Goal: Task Accomplishment & Management: Complete application form

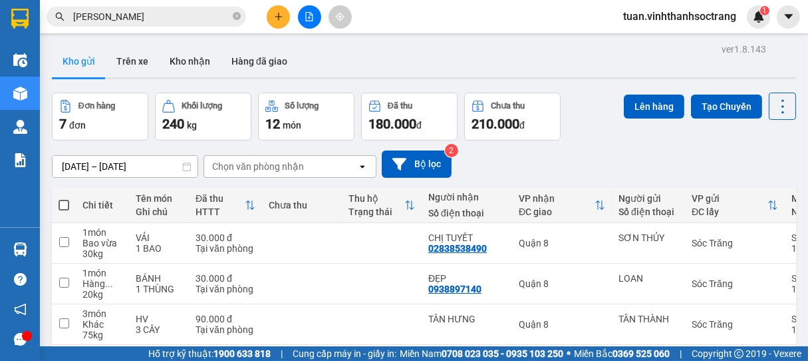
scroll to position [220, 0]
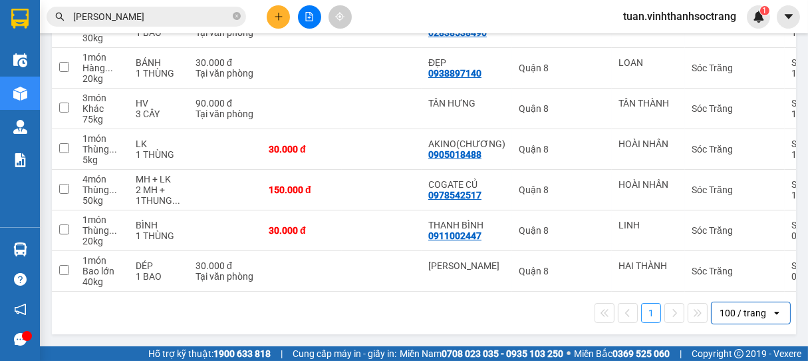
click at [230, 19] on input "[PERSON_NAME]" at bounding box center [151, 16] width 157 height 15
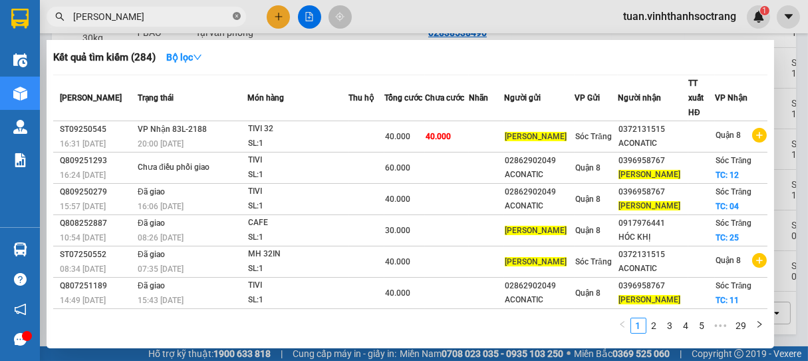
click at [235, 13] on icon "close-circle" at bounding box center [237, 16] width 8 height 8
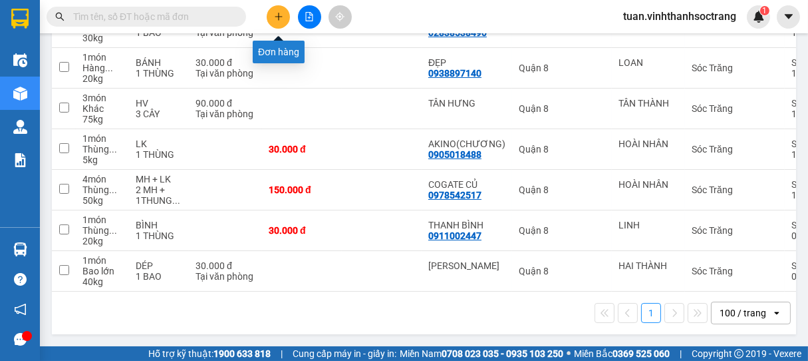
click at [275, 19] on icon "plus" at bounding box center [278, 16] width 9 height 9
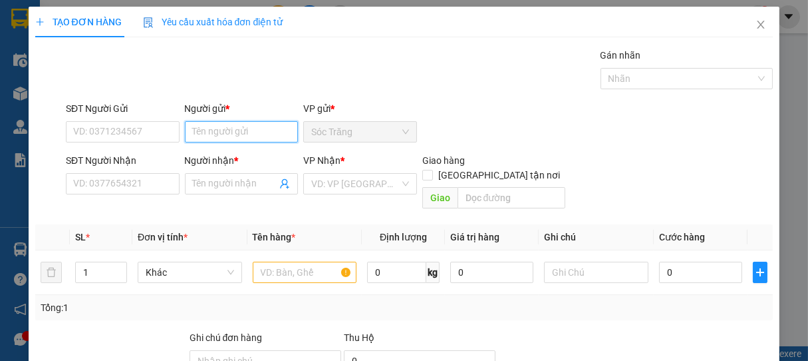
drag, startPoint x: 241, startPoint y: 134, endPoint x: 243, endPoint y: 126, distance: 8.9
click at [243, 126] on input "Người gửi *" at bounding box center [242, 131] width 114 height 21
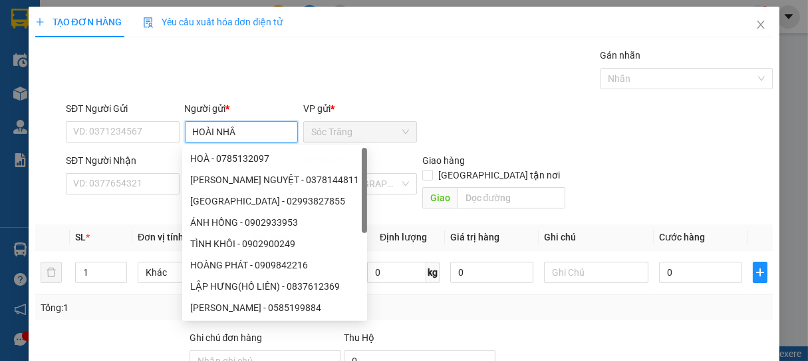
type input "HOÀI NHÂN"
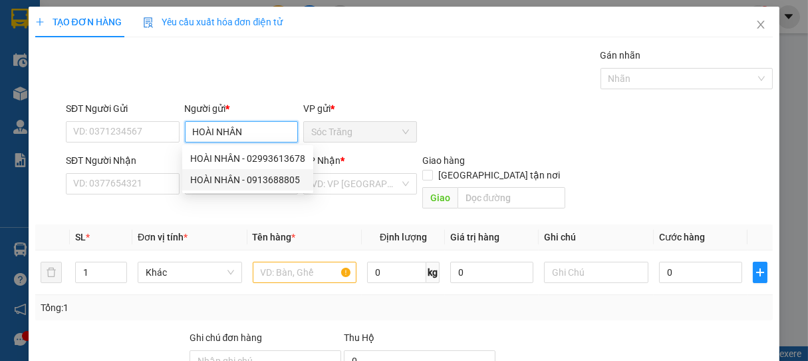
click at [255, 178] on div "HOÀI NHÂN - 0913688805" at bounding box center [247, 179] width 115 height 15
type input "0913688805"
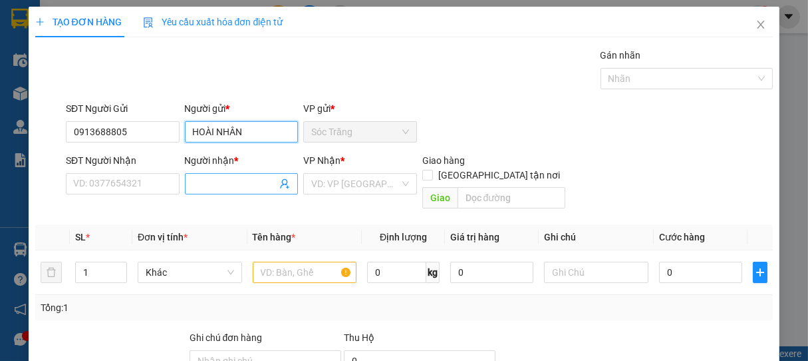
type input "HOÀI NHÂN"
click at [254, 184] on input "Người nhận *" at bounding box center [235, 183] width 84 height 15
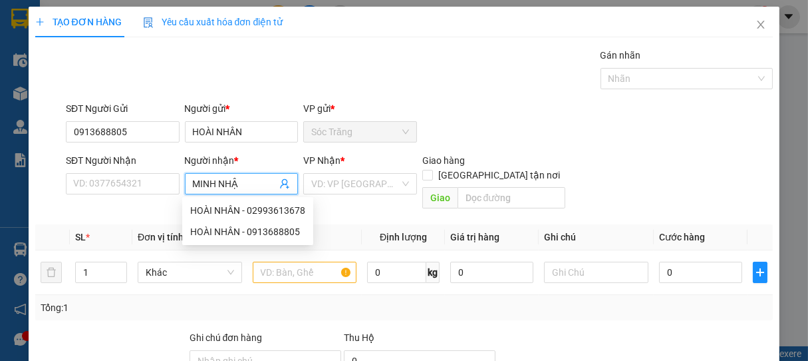
type input "[PERSON_NAME]"
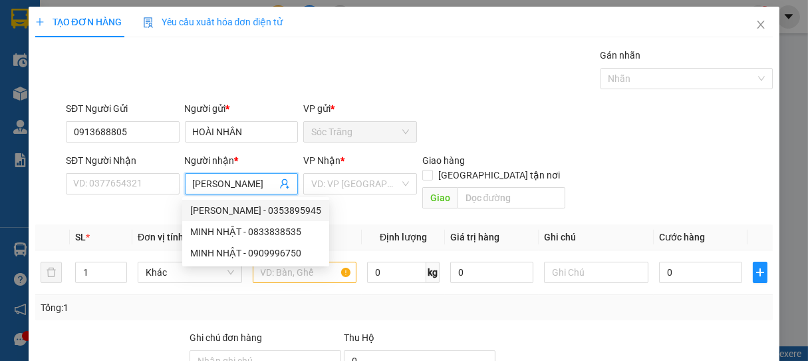
click at [263, 209] on div "[PERSON_NAME] - 0353895945" at bounding box center [255, 210] width 131 height 15
type input "0353895945"
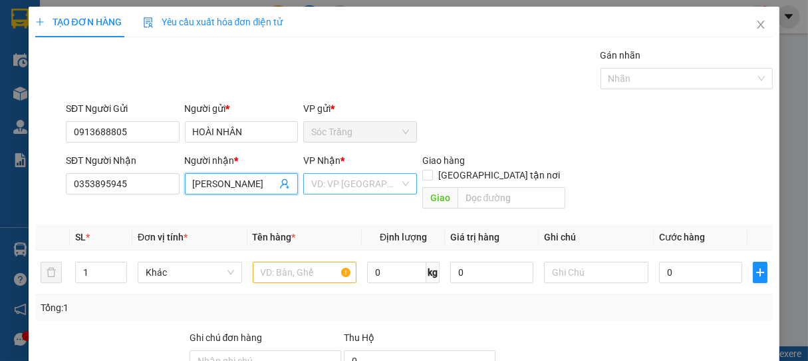
type input "[PERSON_NAME]"
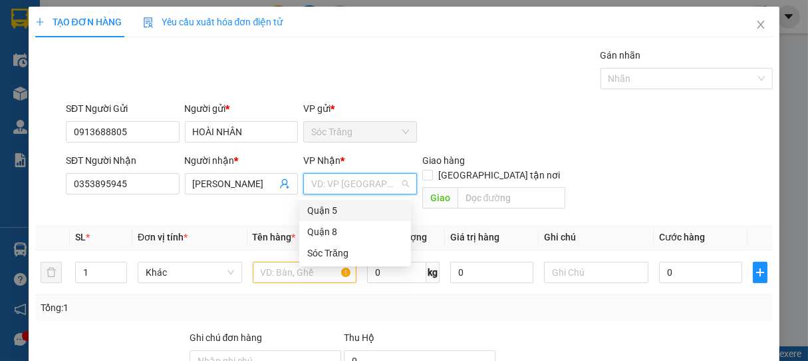
click at [362, 189] on input "search" at bounding box center [355, 184] width 88 height 20
click at [327, 232] on div "Quận 8" at bounding box center [355, 231] width 96 height 15
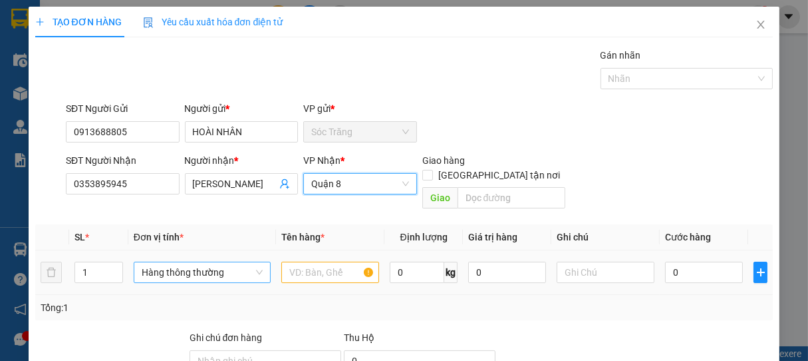
click at [199, 262] on span "Hàng thông thường" at bounding box center [202, 272] width 121 height 20
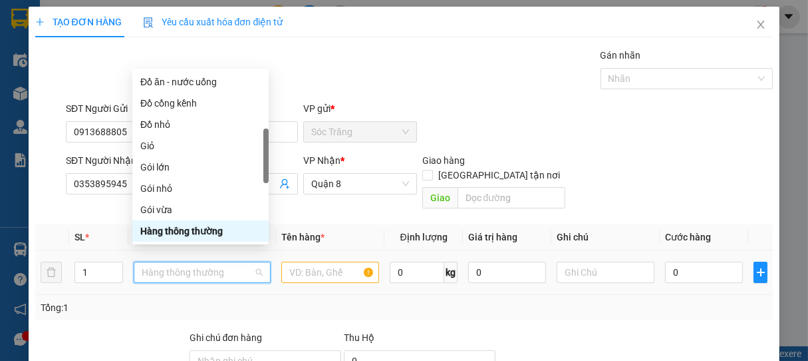
type input "K"
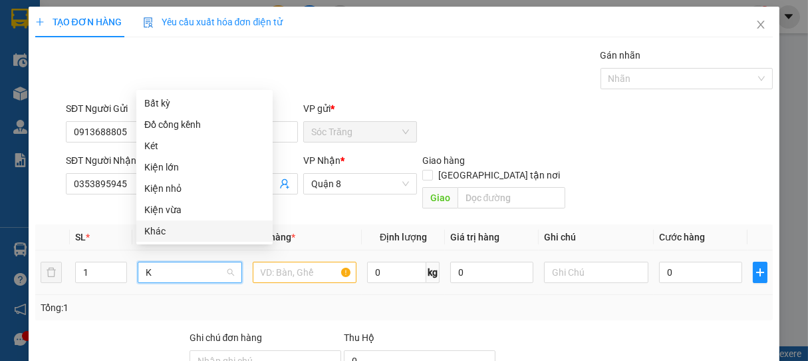
drag, startPoint x: 154, startPoint y: 233, endPoint x: 179, endPoint y: 237, distance: 25.1
click at [157, 233] on div "Khác" at bounding box center [204, 231] width 120 height 15
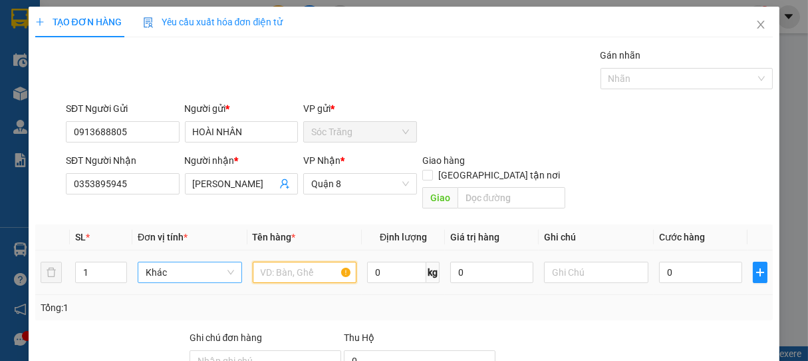
click at [300, 261] on input "text" at bounding box center [305, 271] width 104 height 21
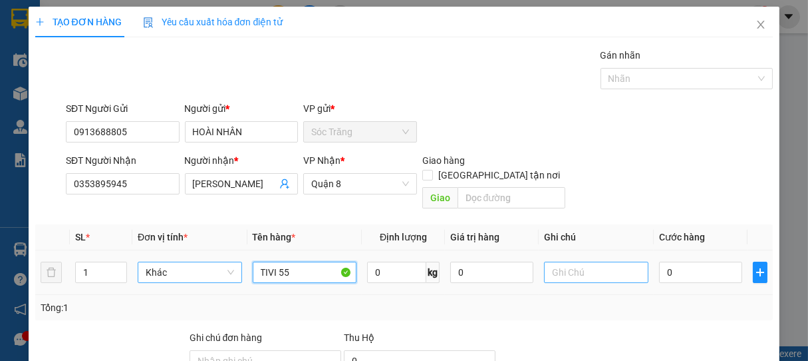
type input "TIVI 55"
click at [626, 261] on input "text" at bounding box center [596, 271] width 104 height 21
type input "1 CÁI"
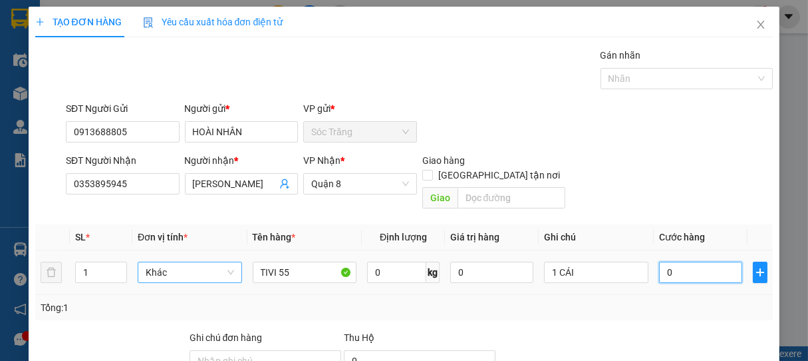
click at [692, 261] on input "0" at bounding box center [700, 271] width 83 height 21
type input "6"
type input "60"
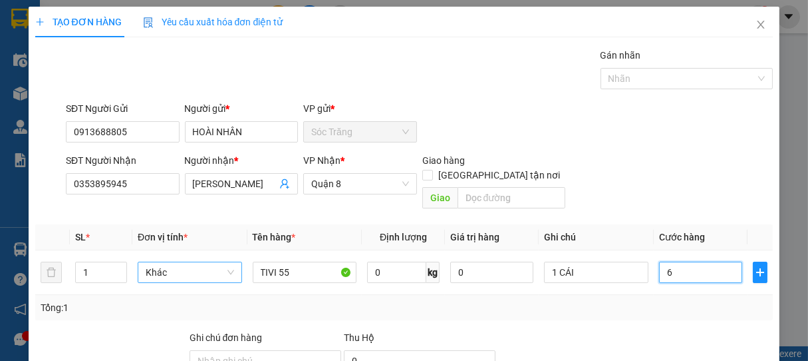
type input "60"
type input "600"
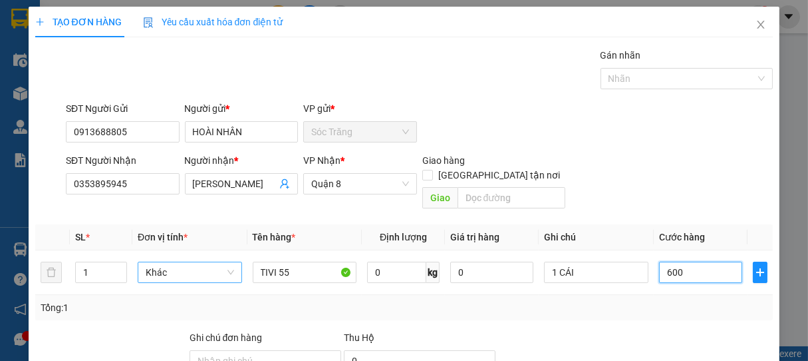
type input "6.000"
type input "60.000"
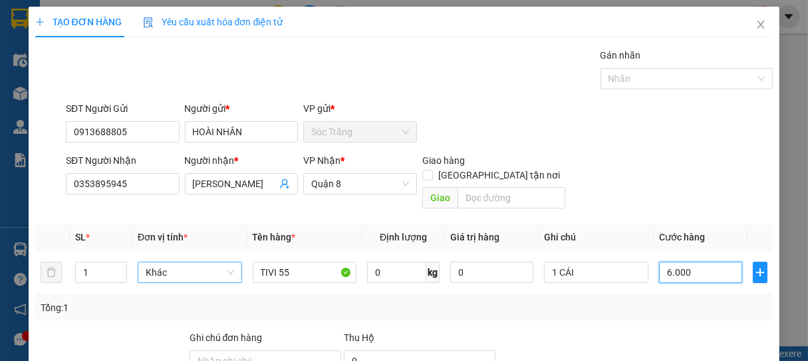
type input "60.000"
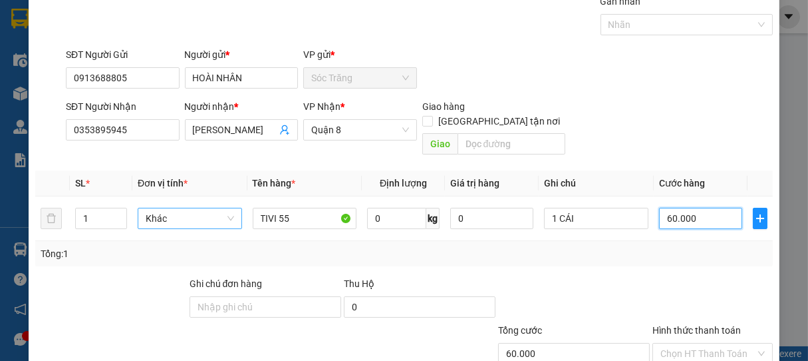
scroll to position [130, 0]
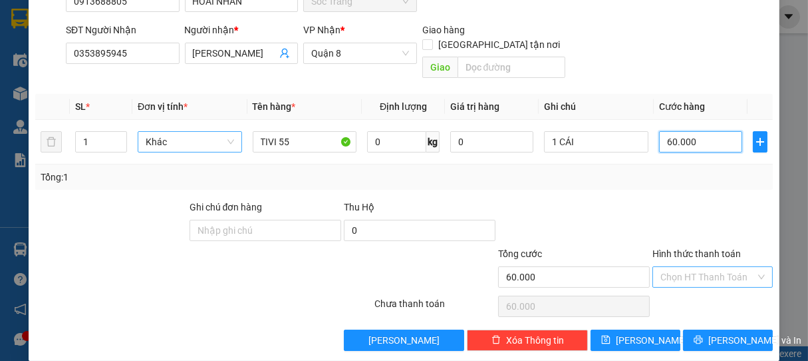
type input "60.000"
click at [722, 267] on input "Hình thức thanh toán" at bounding box center [709, 277] width 96 height 20
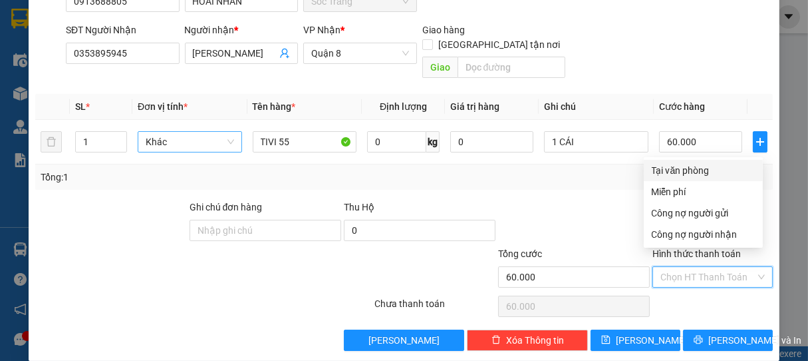
click at [679, 172] on div "Tại văn phòng" at bounding box center [703, 170] width 103 height 15
type input "0"
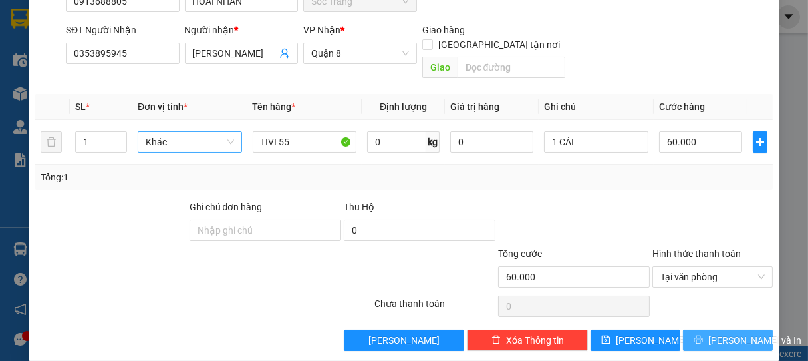
click at [715, 333] on span "[PERSON_NAME] và In" at bounding box center [754, 340] width 93 height 15
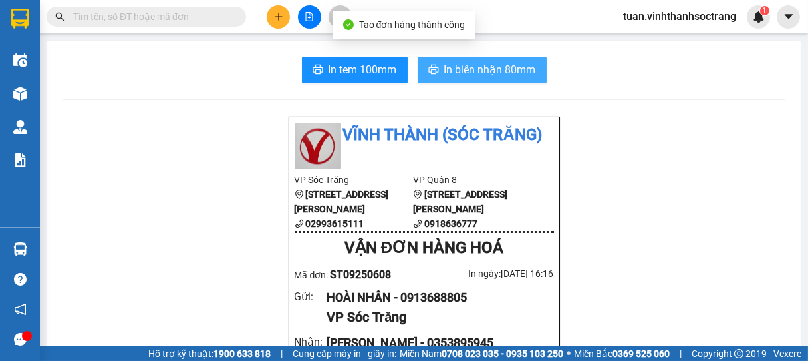
click at [487, 65] on span "In biên nhận 80mm" at bounding box center [490, 69] width 92 height 17
click at [494, 71] on span "In biên nhận 80mm" at bounding box center [490, 69] width 92 height 17
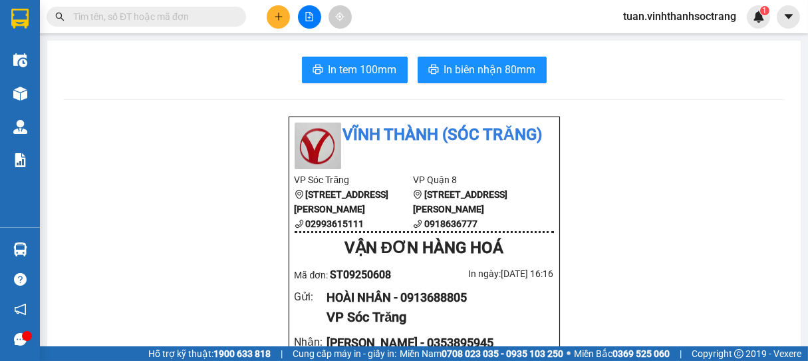
click at [282, 12] on icon "plus" at bounding box center [278, 16] width 9 height 9
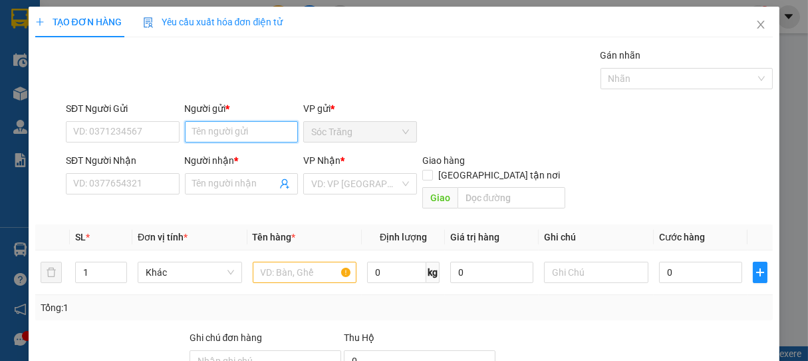
click at [225, 138] on input "Người gửi *" at bounding box center [242, 131] width 114 height 21
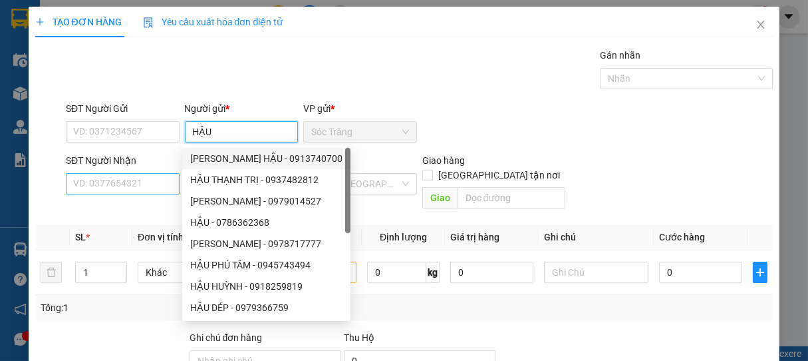
type input "HẬU"
click at [144, 188] on input "SĐT Người Nhận" at bounding box center [123, 183] width 114 height 21
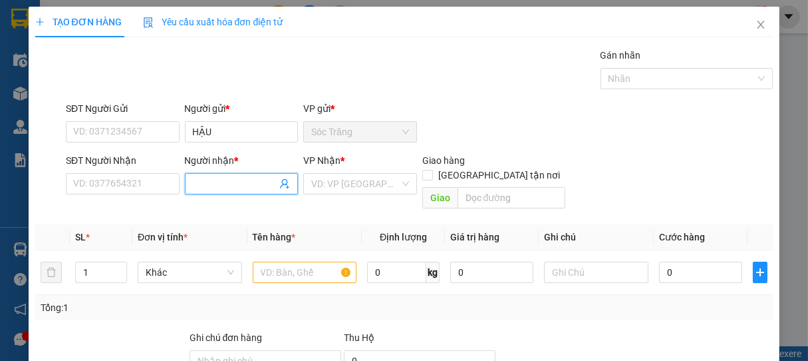
click at [220, 186] on input "Người nhận *" at bounding box center [235, 183] width 84 height 15
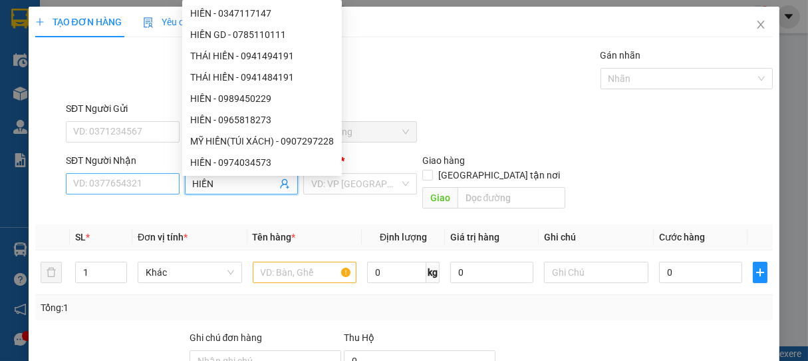
type input "HIỀN"
click at [154, 188] on input "SĐT Người Nhận" at bounding box center [123, 183] width 114 height 21
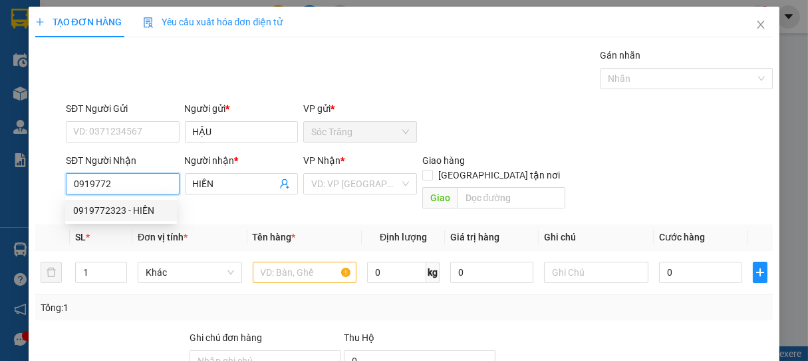
click at [102, 209] on div "0919772323 - HIỀN" at bounding box center [121, 210] width 96 height 15
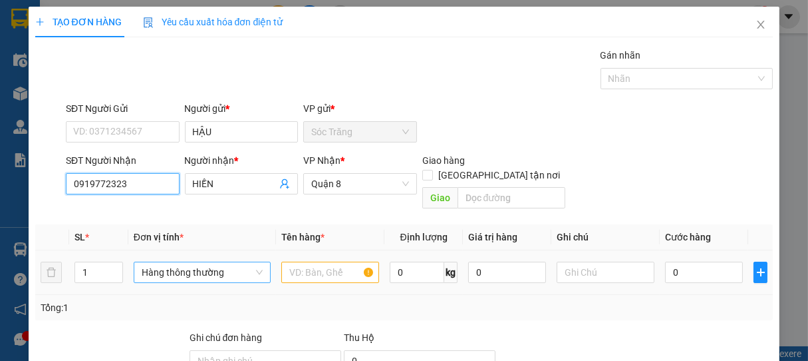
click at [180, 262] on span "Hàng thông thường" at bounding box center [202, 272] width 121 height 20
type input "0919772323"
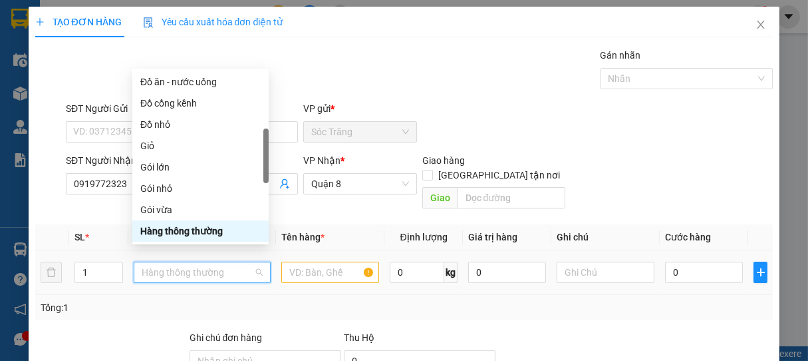
type input "T"
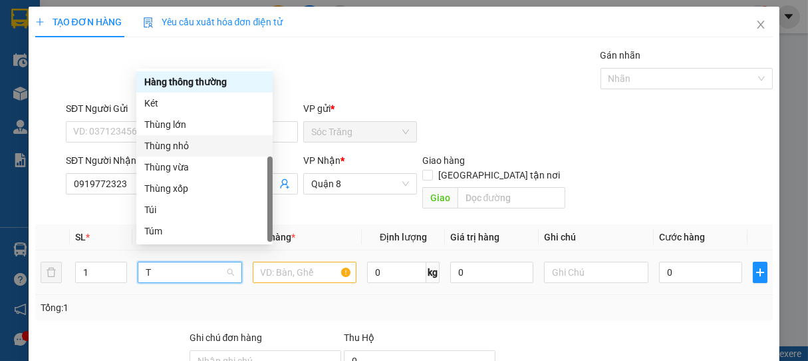
drag, startPoint x: 170, startPoint y: 146, endPoint x: 222, endPoint y: 193, distance: 70.2
click at [170, 145] on div "Thùng nhỏ" at bounding box center [204, 145] width 120 height 15
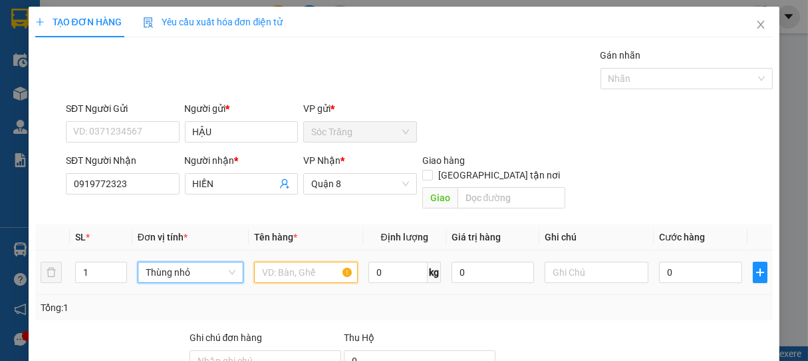
click at [283, 261] on input "text" at bounding box center [306, 271] width 104 height 21
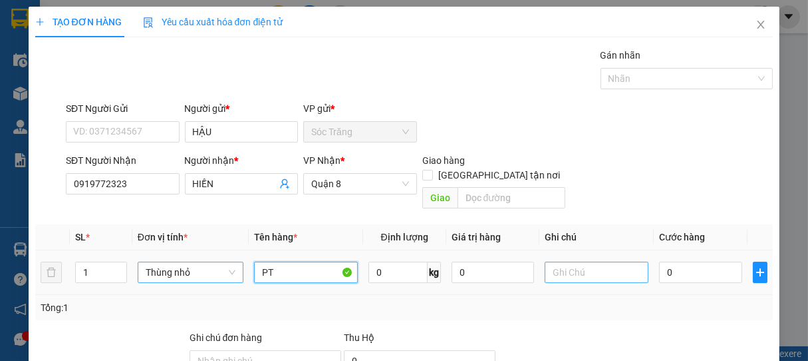
type input "PT"
click at [561, 263] on input "text" at bounding box center [597, 271] width 104 height 21
type input "1 THÙNG"
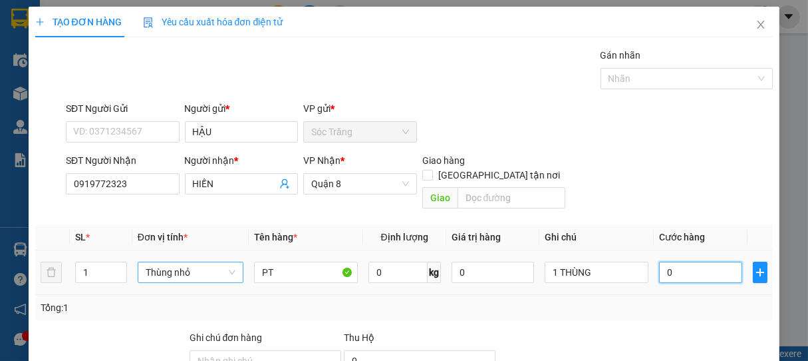
click at [702, 261] on input "0" at bounding box center [700, 271] width 83 height 21
type input "3"
type input "30"
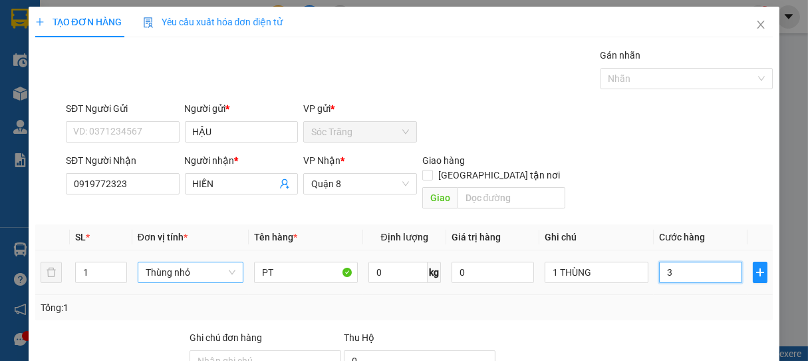
type input "30"
type input "300"
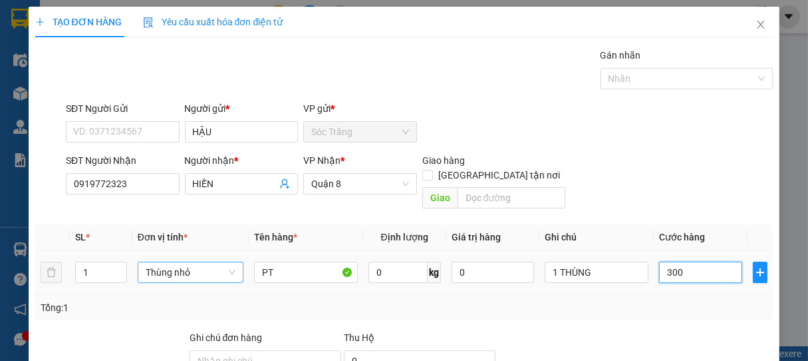
type input "3.000"
type input "30.000"
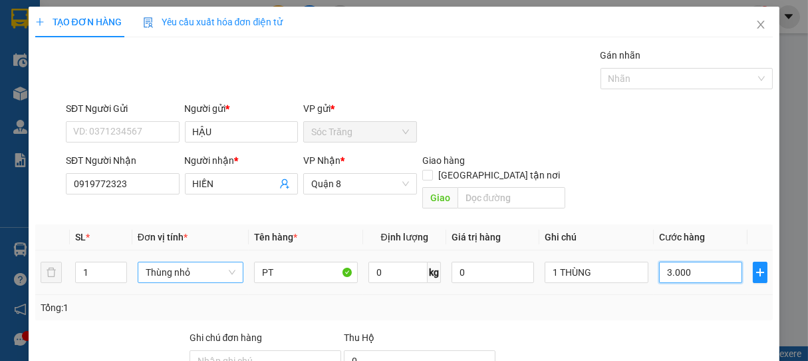
type input "30.000"
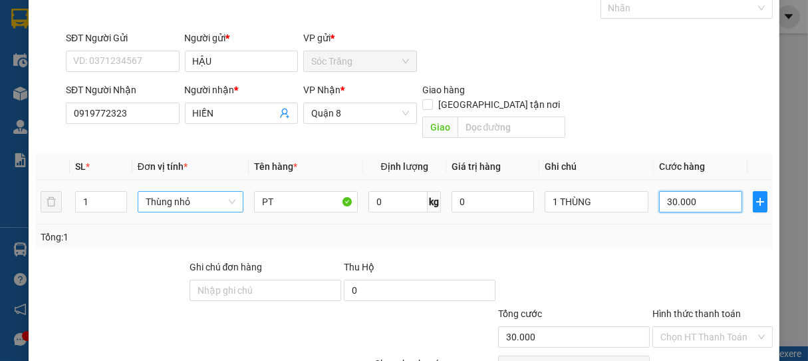
scroll to position [130, 0]
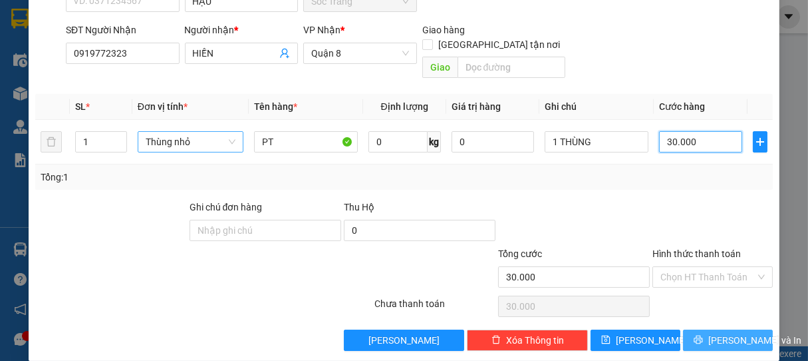
type input "30.000"
click at [718, 333] on span "[PERSON_NAME] và In" at bounding box center [754, 340] width 93 height 15
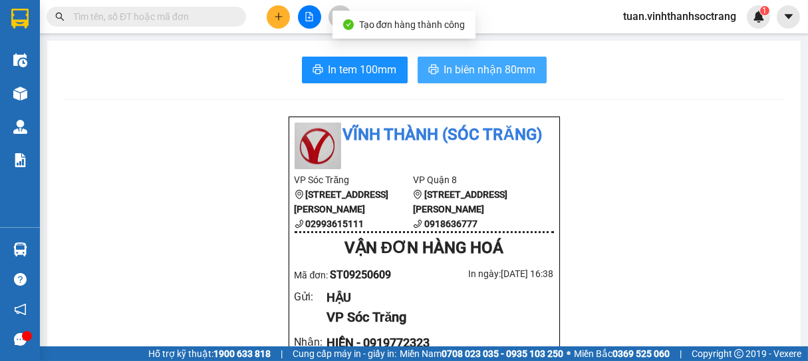
click at [513, 63] on span "In biên nhận 80mm" at bounding box center [490, 69] width 92 height 17
click at [474, 71] on span "In biên nhận 80mm" at bounding box center [490, 69] width 92 height 17
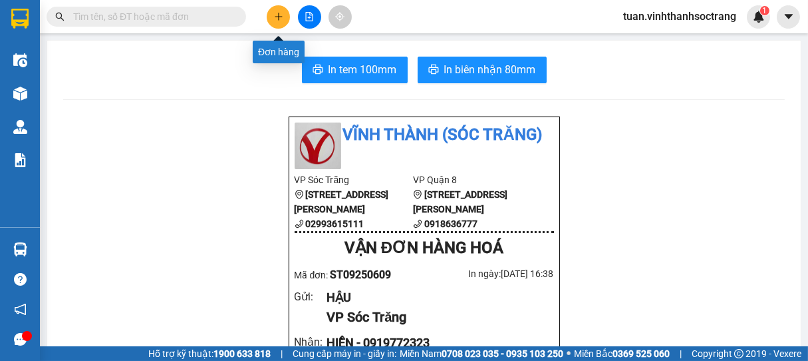
click at [281, 17] on icon "plus" at bounding box center [278, 16] width 9 height 9
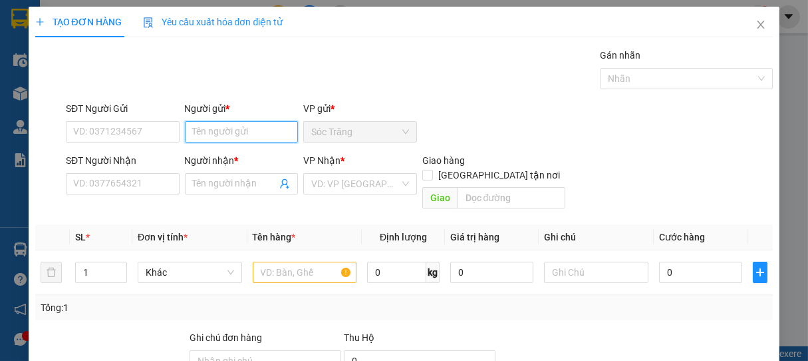
click at [247, 138] on input "Người gửi *" at bounding box center [242, 131] width 114 height 21
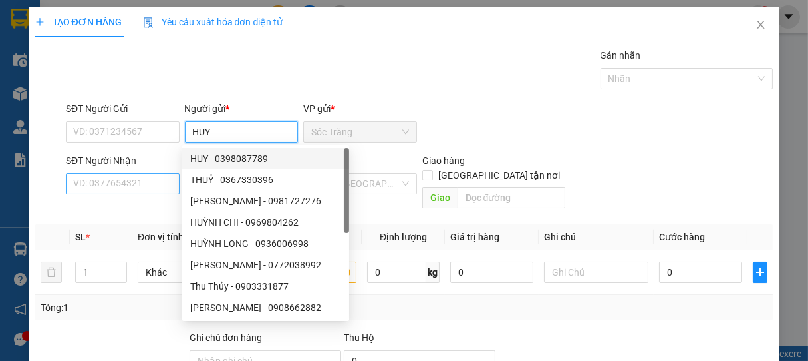
type input "HUY"
click at [169, 185] on input "SĐT Người Nhận" at bounding box center [123, 183] width 114 height 21
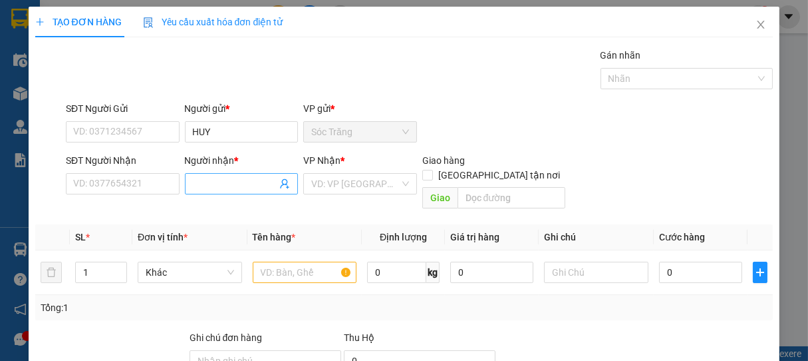
click at [211, 182] on input "Người nhận *" at bounding box center [235, 183] width 84 height 15
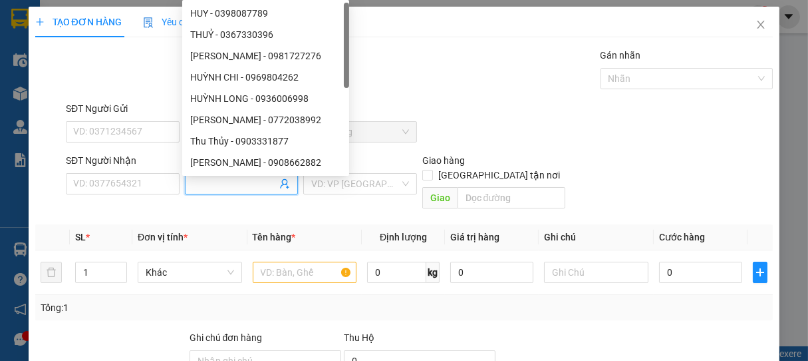
type input "Y"
type input "Ý TỶ"
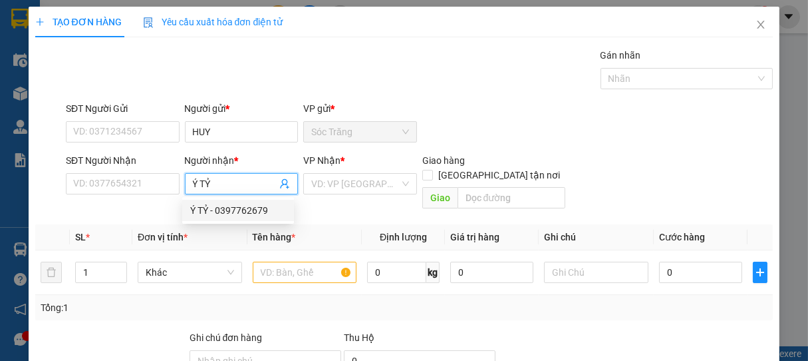
click at [245, 212] on div "Ý TỶ - 0397762679" at bounding box center [238, 210] width 96 height 15
type input "0397762679"
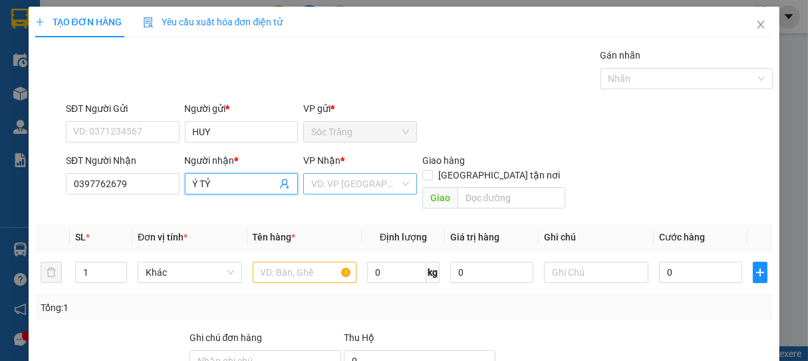
type input "Ý TỶ"
click at [342, 182] on input "search" at bounding box center [355, 184] width 88 height 20
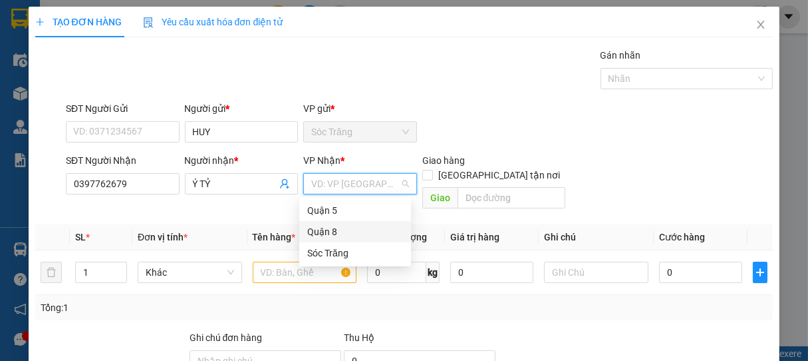
click at [332, 235] on div "Quận 8" at bounding box center [355, 231] width 96 height 15
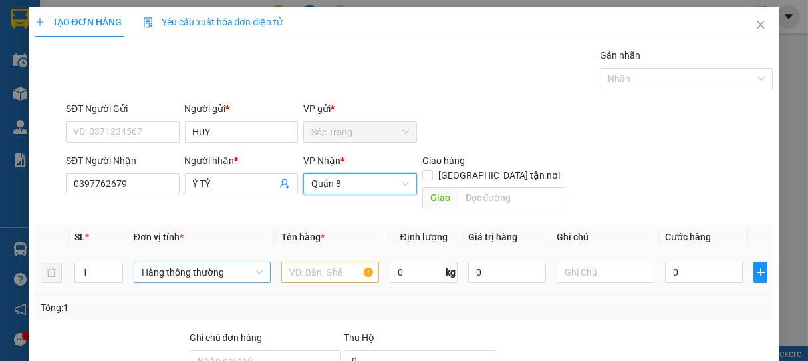
click at [192, 263] on span "Hàng thông thường" at bounding box center [202, 272] width 121 height 20
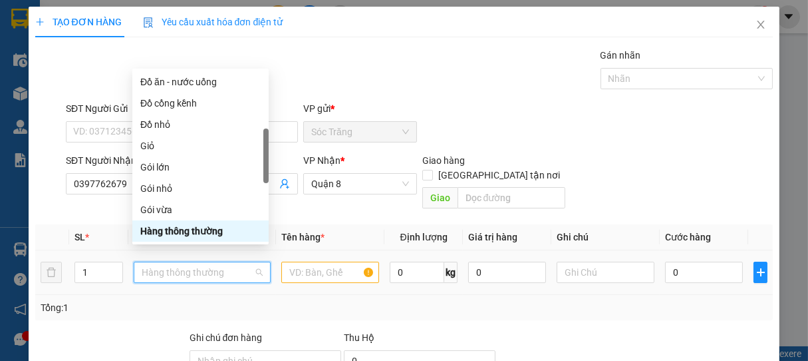
type input "T"
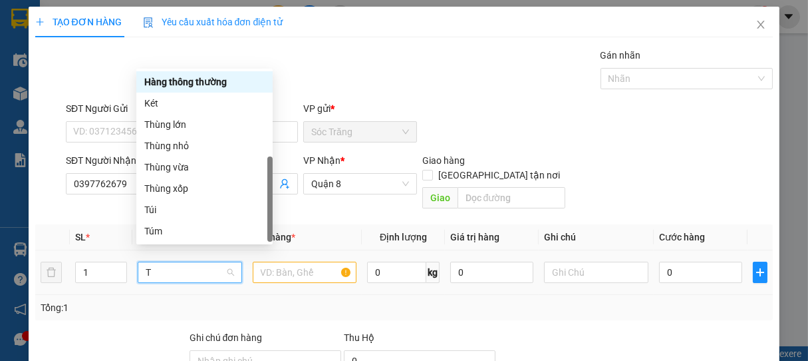
scroll to position [43, 0]
drag, startPoint x: 167, startPoint y: 145, endPoint x: 186, endPoint y: 170, distance: 31.8
click at [166, 145] on div "Thùng nhỏ" at bounding box center [204, 145] width 120 height 15
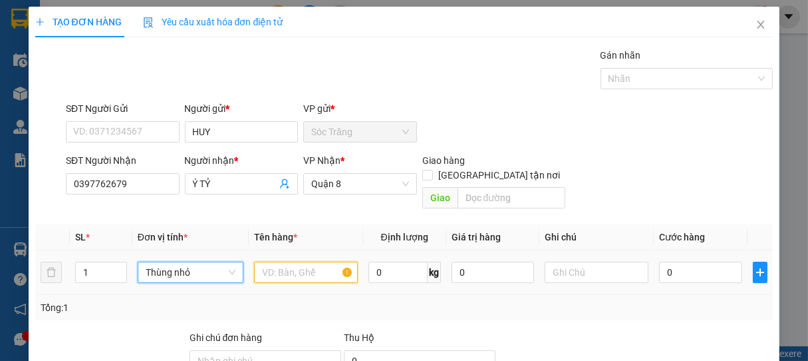
click at [286, 263] on input "text" at bounding box center [306, 271] width 104 height 21
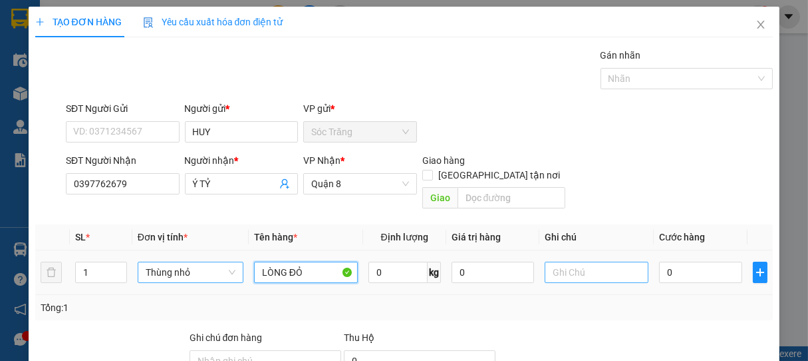
type input "LÒNG ĐỎ"
click at [601, 262] on input "text" at bounding box center [597, 271] width 104 height 21
type input "1 THÙNG"
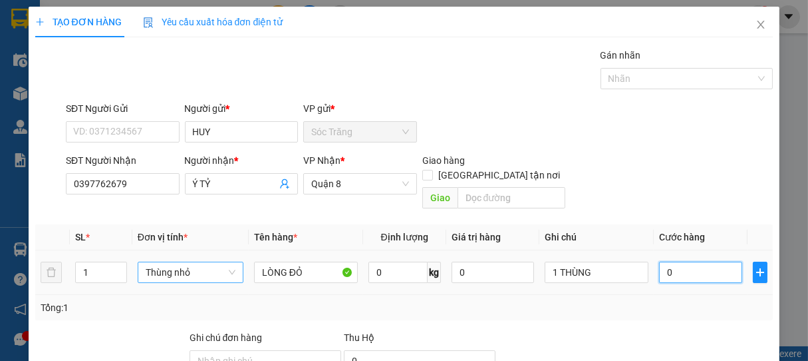
click at [685, 261] on input "0" at bounding box center [700, 271] width 83 height 21
type input "2"
type input "20"
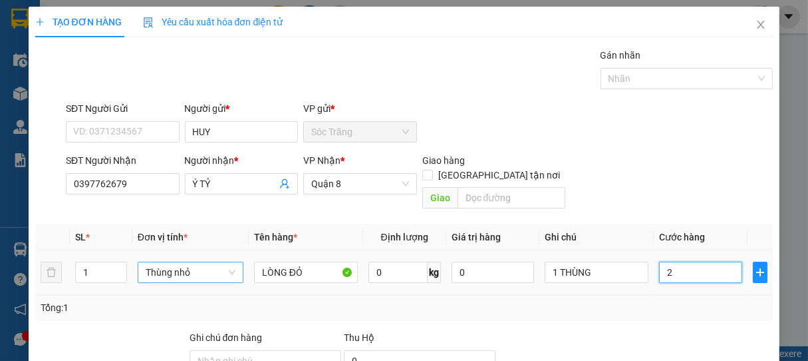
type input "20"
type input "200"
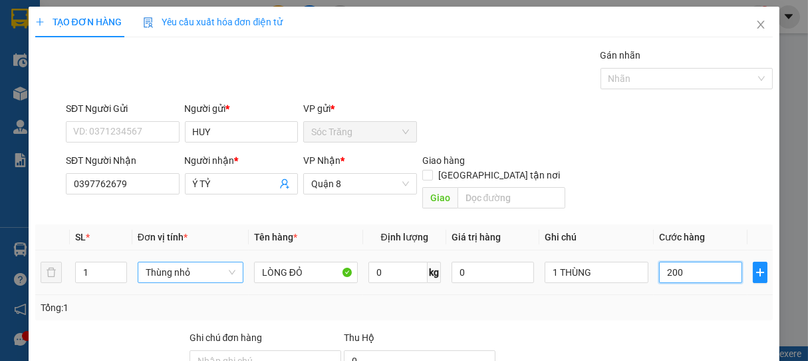
type input "2.000"
type input "20.000"
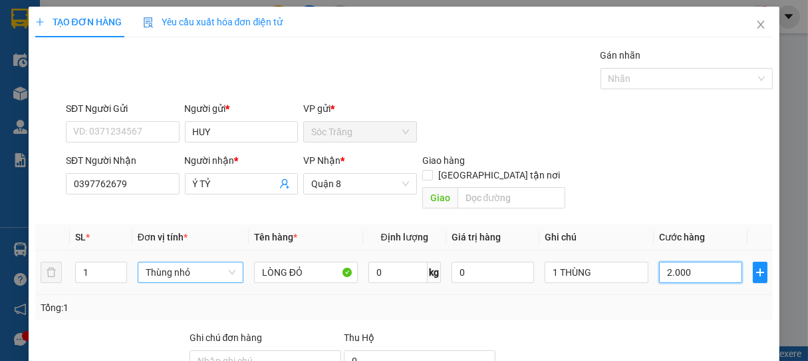
type input "20.000"
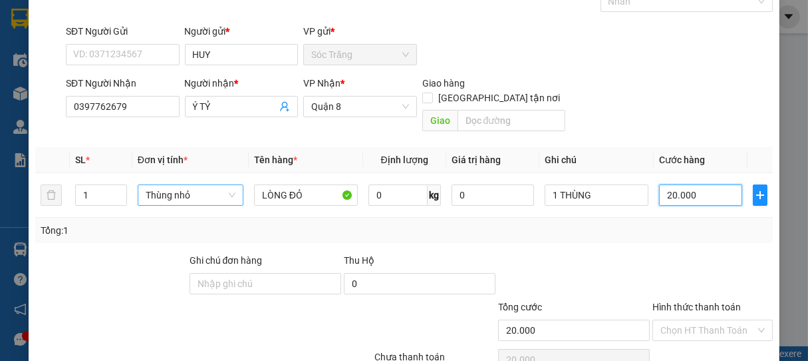
scroll to position [130, 0]
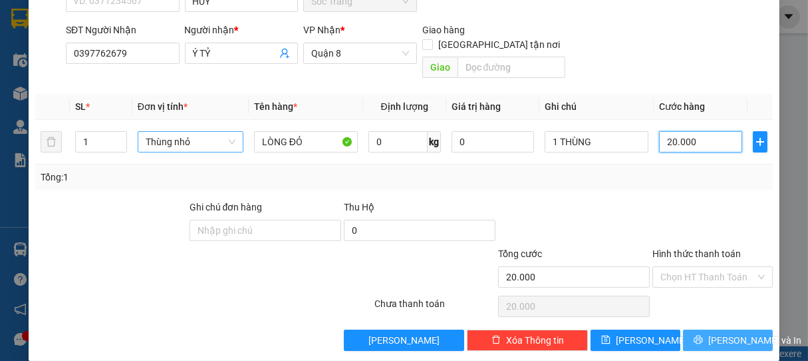
type input "20.000"
click at [710, 333] on span "[PERSON_NAME] và In" at bounding box center [754, 340] width 93 height 15
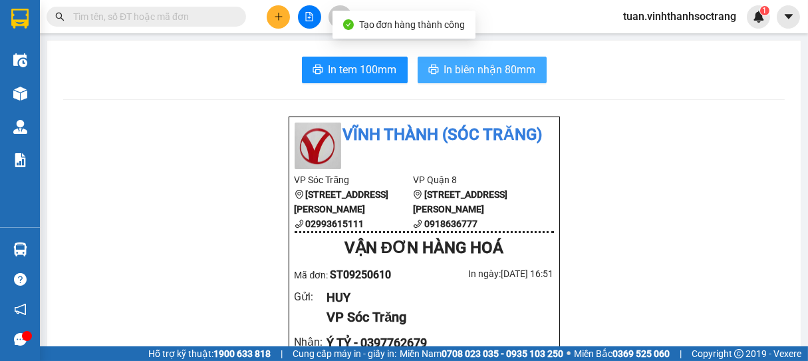
click at [493, 64] on span "In biên nhận 80mm" at bounding box center [490, 69] width 92 height 17
click at [504, 73] on span "In biên nhận 80mm" at bounding box center [490, 69] width 92 height 17
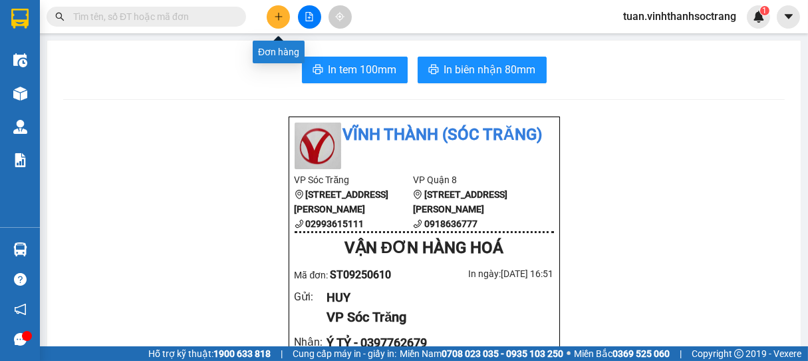
click at [270, 21] on button at bounding box center [278, 16] width 23 height 23
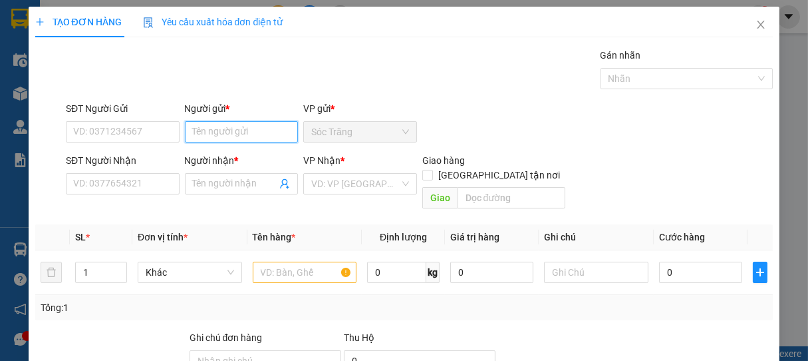
click at [243, 124] on input "Người gửi *" at bounding box center [242, 131] width 114 height 21
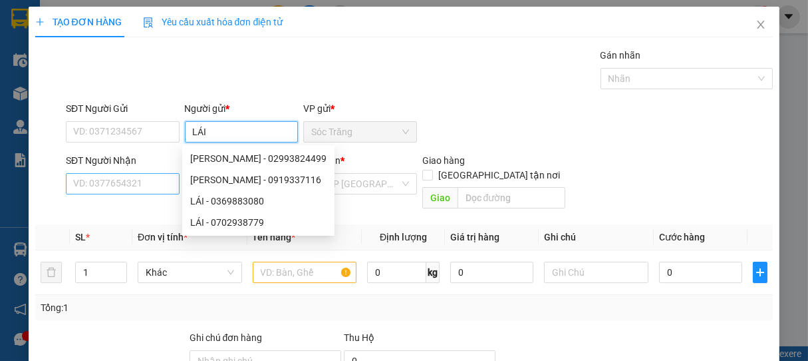
type input "LÁI"
click at [141, 180] on input "SĐT Người Nhận" at bounding box center [123, 183] width 114 height 21
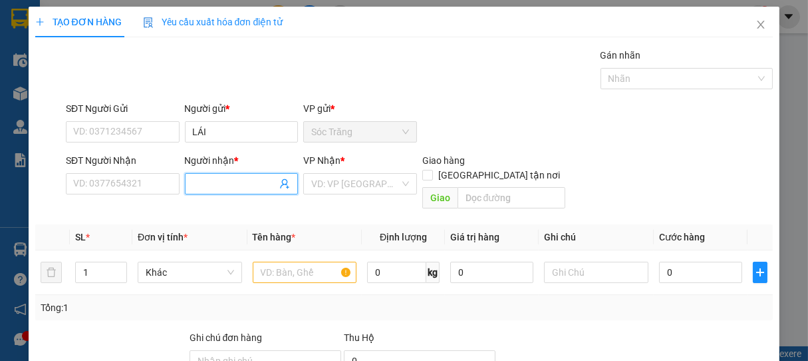
click at [210, 188] on input "Người nhận *" at bounding box center [235, 183] width 84 height 15
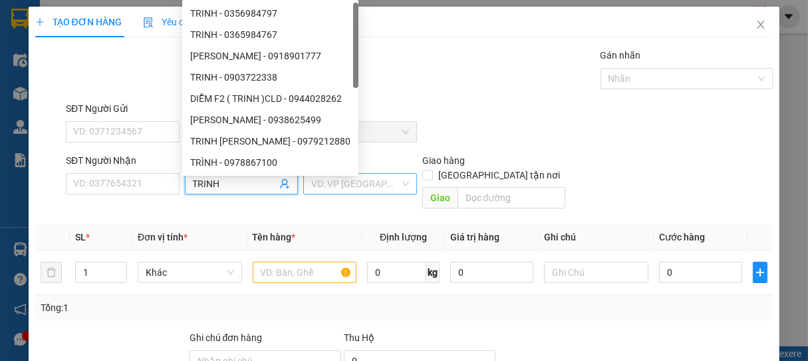
type input "TRINH"
click at [314, 186] on input "search" at bounding box center [355, 184] width 88 height 20
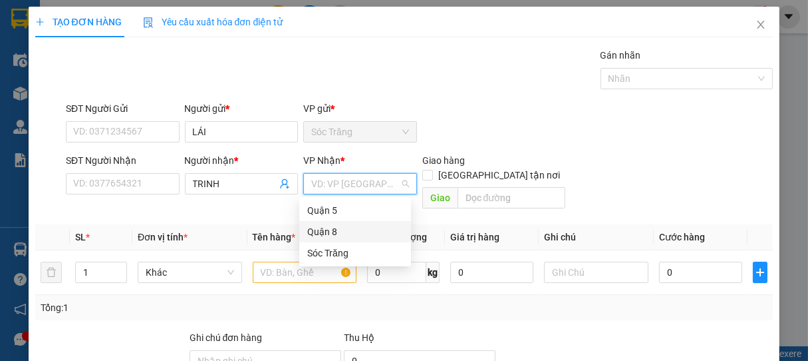
click at [341, 232] on div "Quận 8" at bounding box center [355, 231] width 96 height 15
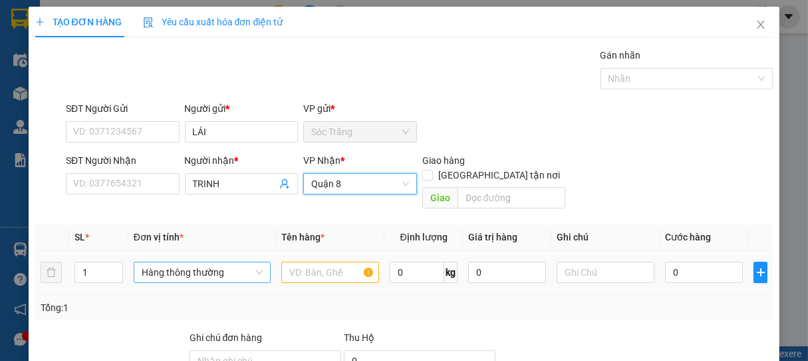
click at [207, 262] on span "Hàng thông thường" at bounding box center [202, 272] width 121 height 20
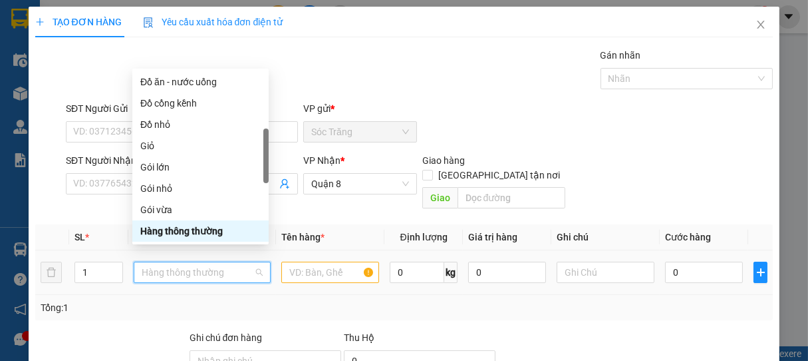
type input "T"
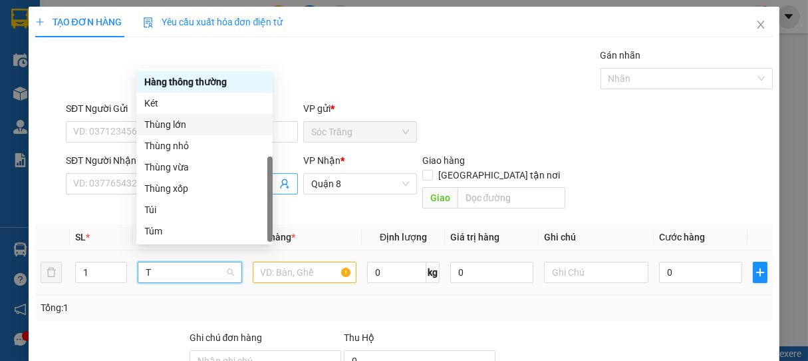
drag, startPoint x: 171, startPoint y: 124, endPoint x: 214, endPoint y: 181, distance: 71.3
click at [172, 124] on div "Thùng lớn" at bounding box center [204, 124] width 120 height 15
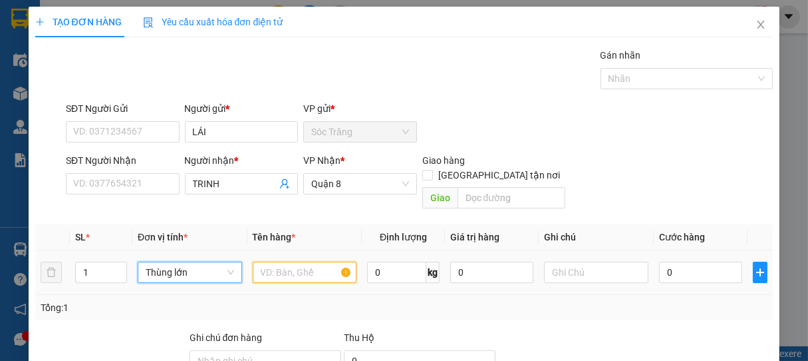
click at [302, 261] on input "text" at bounding box center [305, 271] width 104 height 21
type input "BPT"
click at [383, 262] on input "0" at bounding box center [396, 271] width 59 height 21
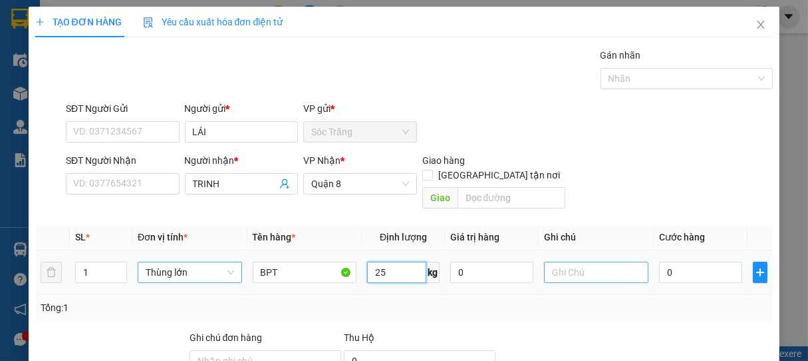
type input "25"
click at [569, 261] on input "text" at bounding box center [596, 271] width 104 height 21
type input "1 THÙNG"
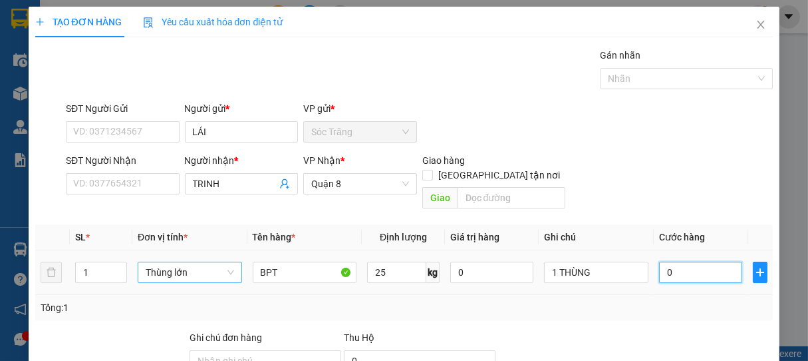
click at [689, 261] on input "0" at bounding box center [700, 271] width 83 height 21
type input "3"
type input "35"
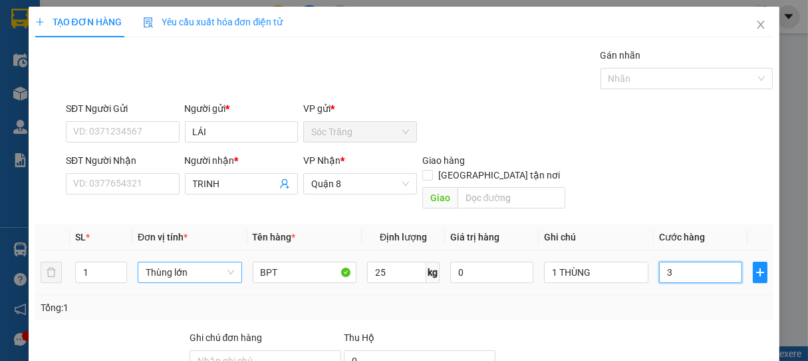
type input "35"
type input "350"
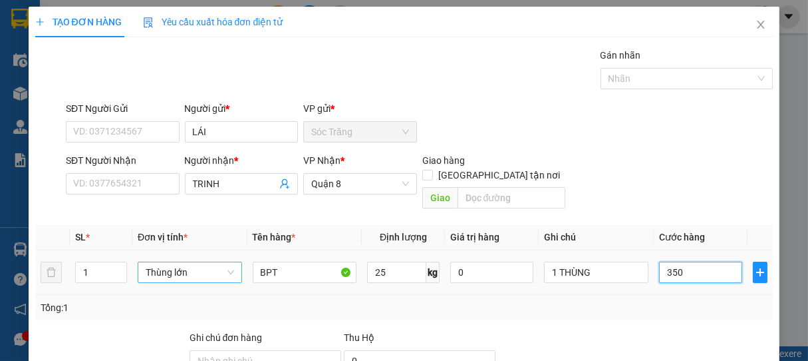
type input "3.500"
type input "35.000"
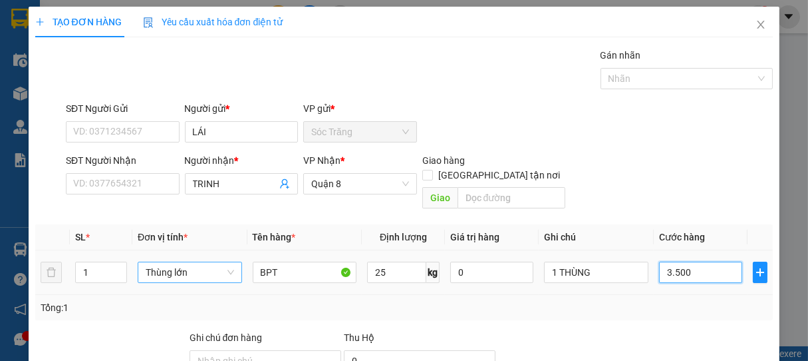
type input "35.000"
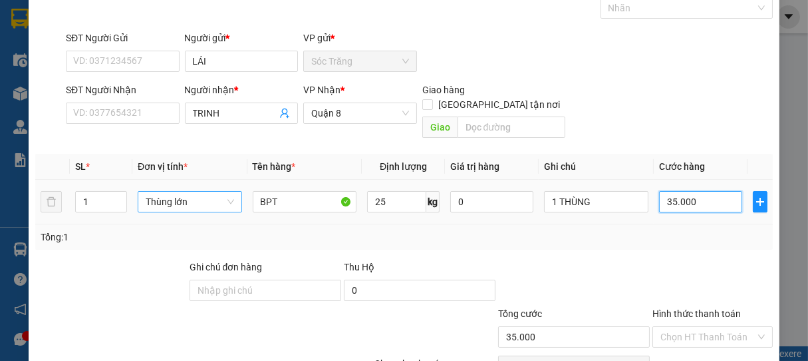
scroll to position [130, 0]
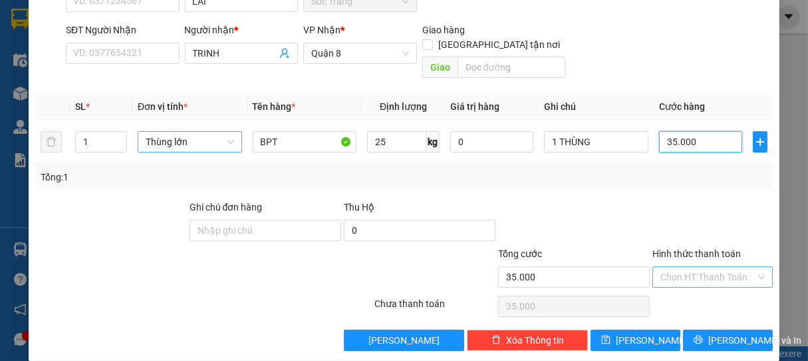
type input "35.000"
click at [692, 267] on input "Hình thức thanh toán" at bounding box center [709, 277] width 96 height 20
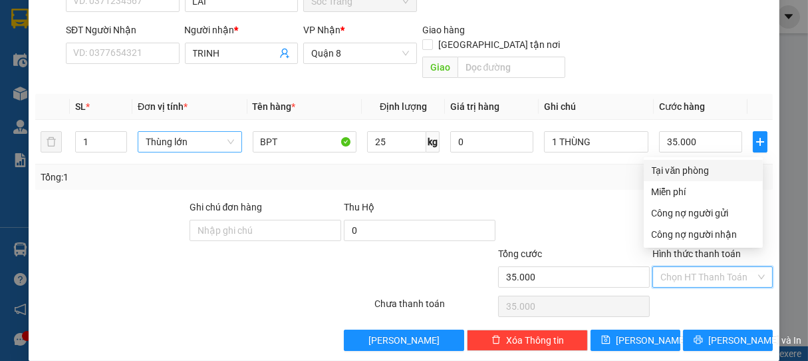
click at [681, 170] on div "Tại văn phòng" at bounding box center [703, 170] width 103 height 15
type input "0"
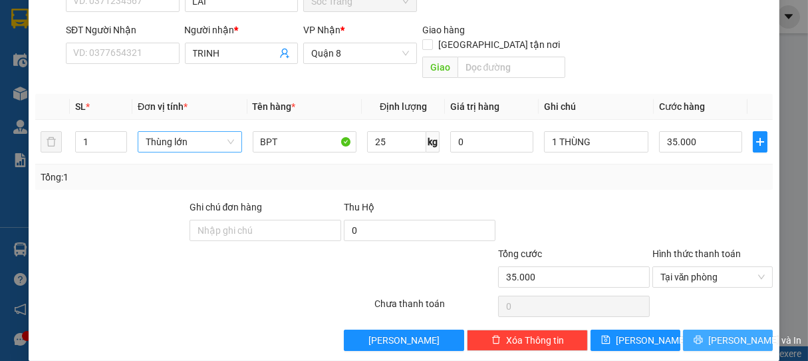
click at [726, 333] on span "[PERSON_NAME] và In" at bounding box center [754, 340] width 93 height 15
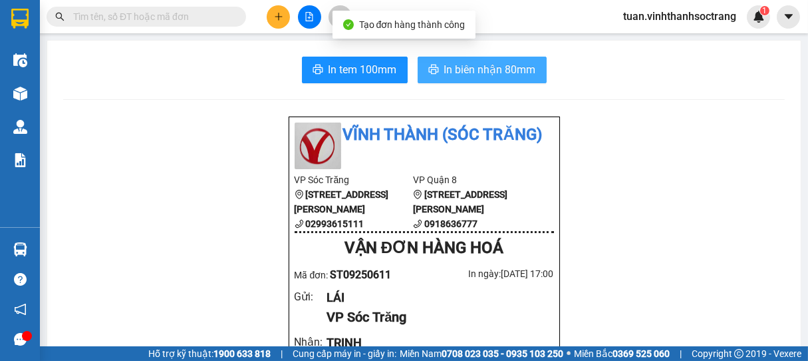
click at [495, 69] on span "In biên nhận 80mm" at bounding box center [490, 69] width 92 height 17
click at [482, 72] on span "In biên nhận 80mm" at bounding box center [490, 69] width 92 height 17
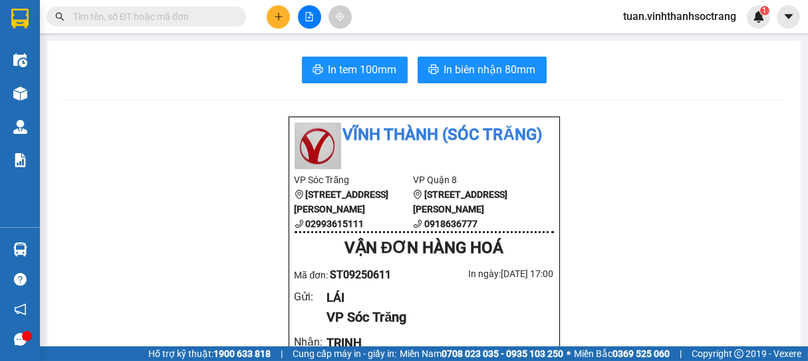
click at [276, 15] on icon "plus" at bounding box center [278, 16] width 9 height 9
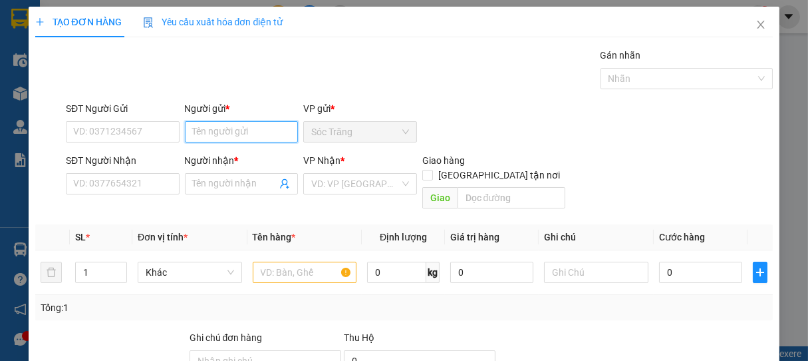
click at [243, 124] on input "Người gửi *" at bounding box center [242, 131] width 114 height 21
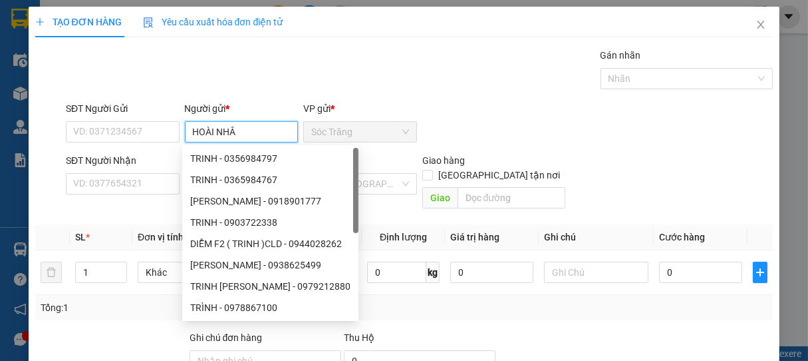
type input "HOÀI NHÂN"
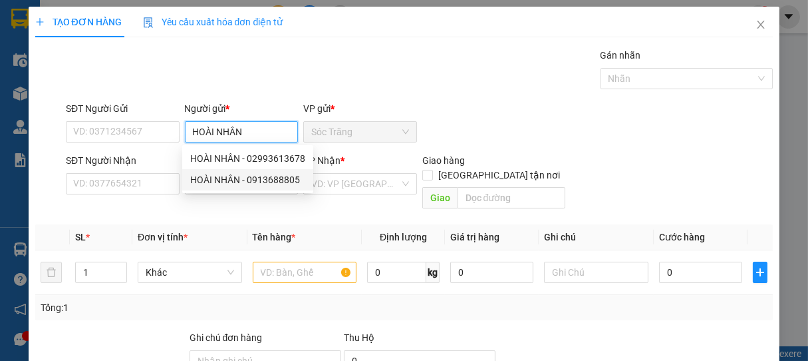
click at [249, 171] on div "HOÀI NHÂN - 0913688805" at bounding box center [247, 179] width 131 height 21
type input "0913688805"
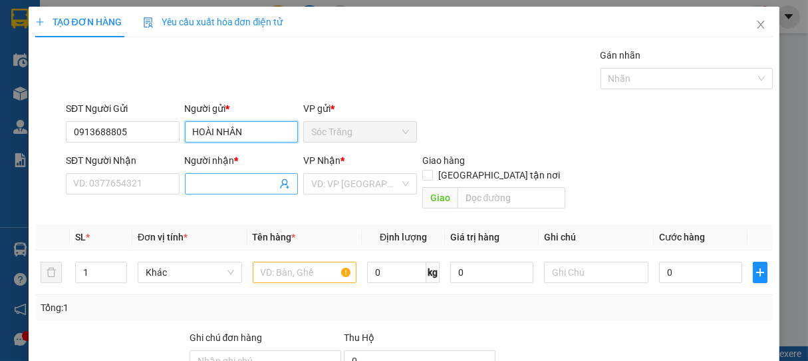
type input "HOÀI NHÂN"
click at [229, 177] on input "Người nhận *" at bounding box center [235, 183] width 84 height 15
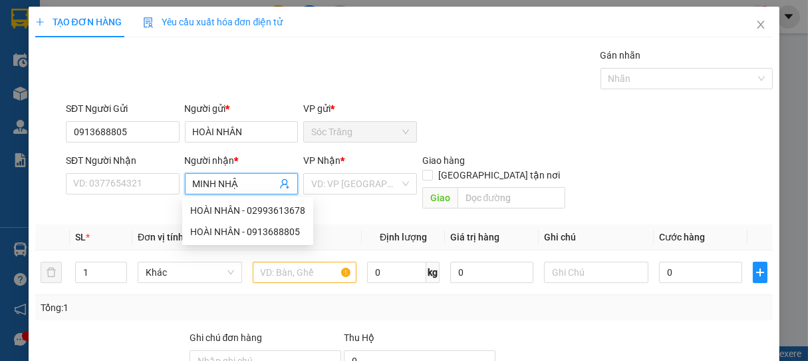
type input "[PERSON_NAME]"
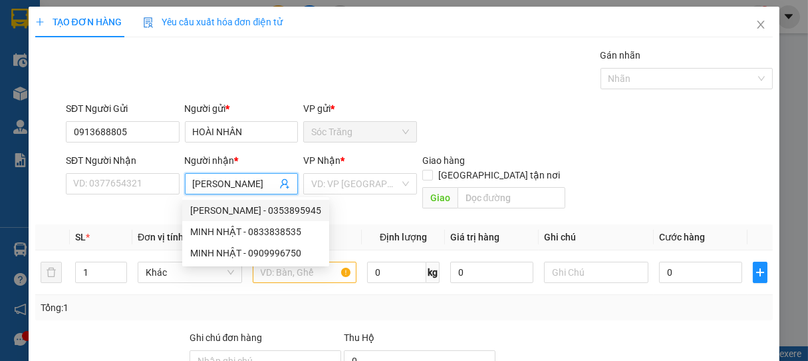
click at [275, 209] on div "[PERSON_NAME] - 0353895945" at bounding box center [255, 210] width 131 height 15
type input "0353895945"
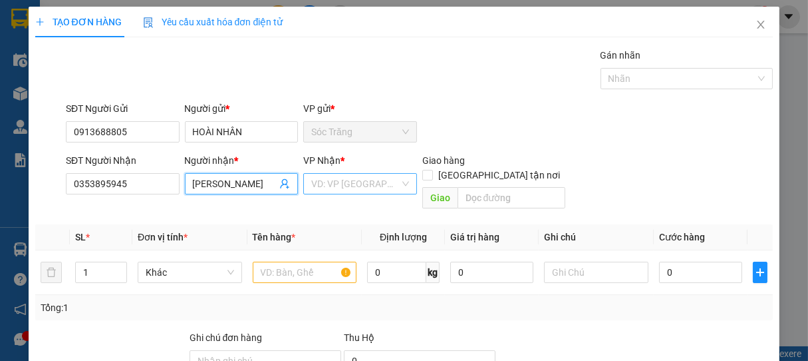
type input "[PERSON_NAME]"
click at [339, 184] on input "search" at bounding box center [355, 184] width 88 height 20
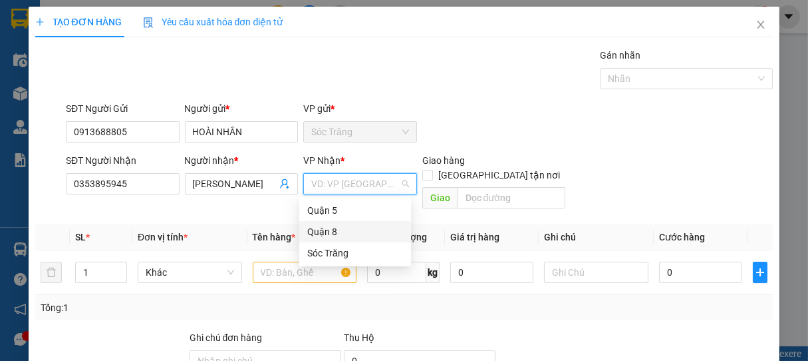
click at [335, 230] on div "Quận 8" at bounding box center [355, 231] width 96 height 15
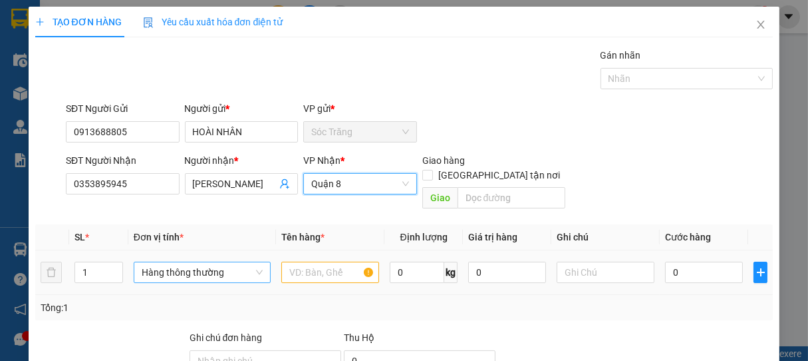
click at [177, 262] on span "Hàng thông thường" at bounding box center [202, 272] width 121 height 20
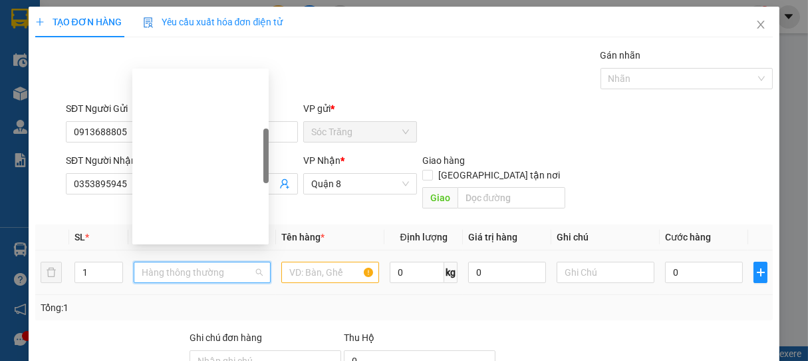
scroll to position [213, 0]
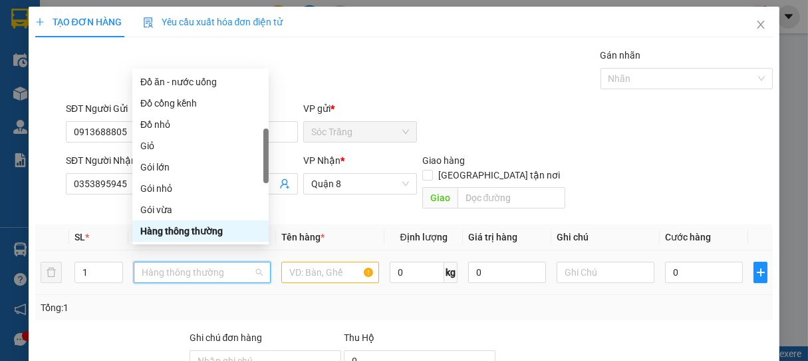
type input "K"
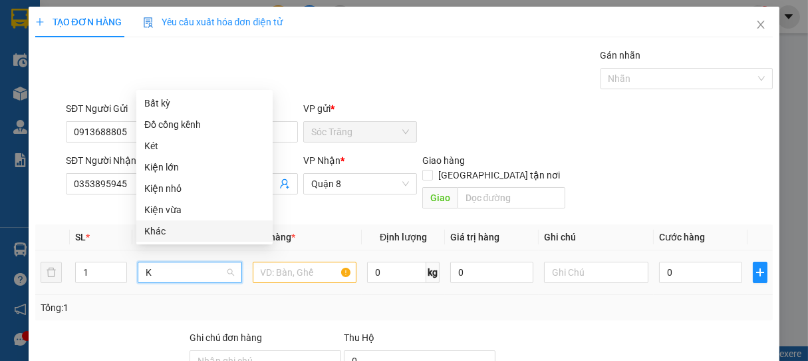
drag, startPoint x: 165, startPoint y: 230, endPoint x: 175, endPoint y: 235, distance: 11.3
click at [165, 232] on div "Khác" at bounding box center [204, 231] width 120 height 15
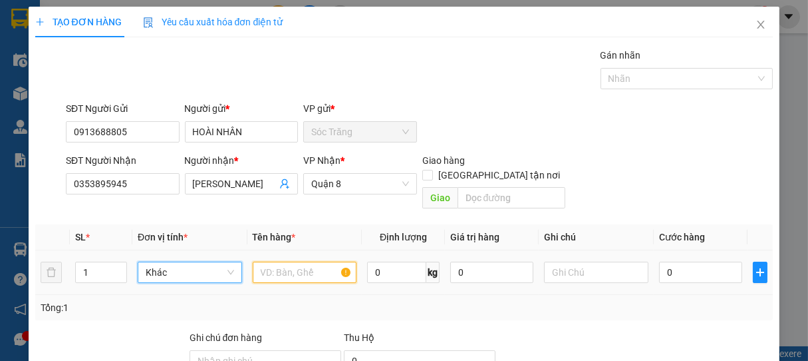
click at [325, 261] on input "text" at bounding box center [305, 271] width 104 height 21
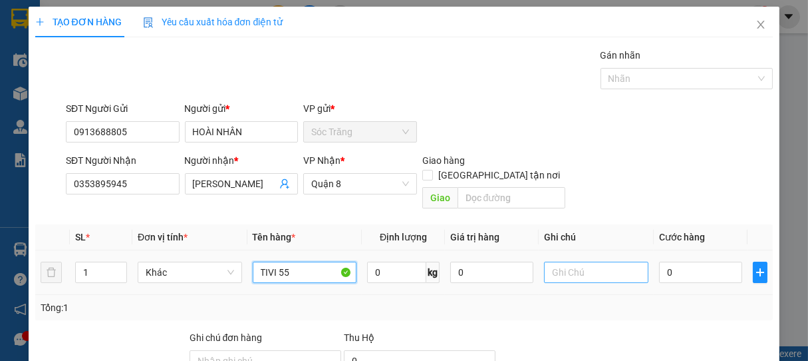
type input "TIVI 55"
click at [569, 261] on input "text" at bounding box center [596, 271] width 104 height 21
type input "1 CÁI"
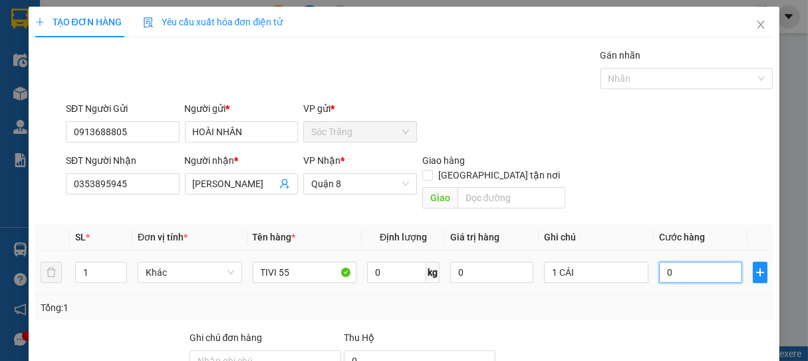
click at [695, 267] on input "0" at bounding box center [700, 271] width 83 height 21
type input "6"
type input "60"
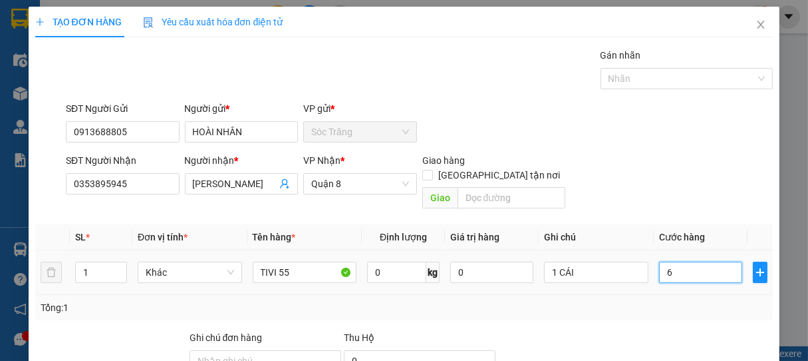
type input "60"
type input "600"
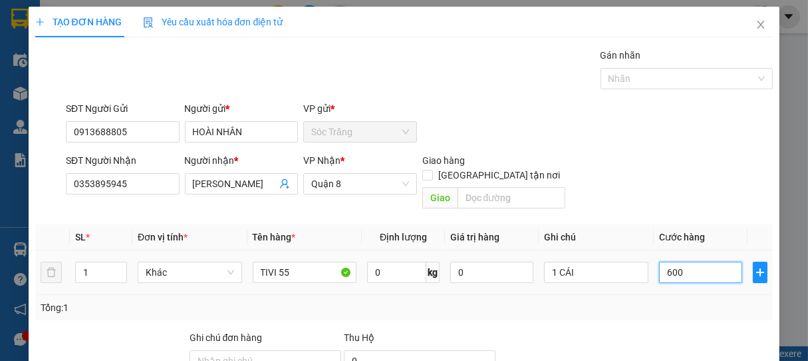
type input "6.000"
type input "60.000"
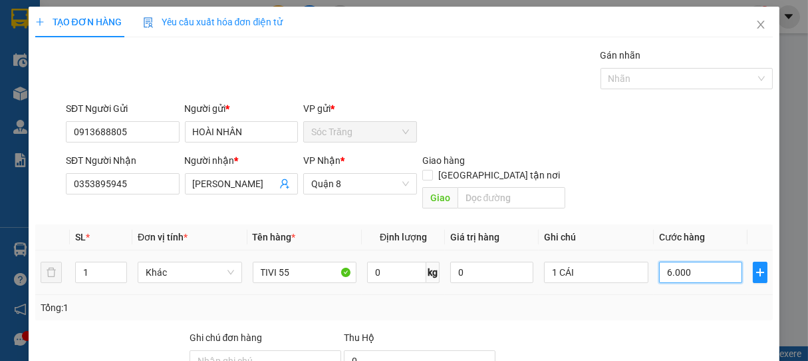
type input "60.000"
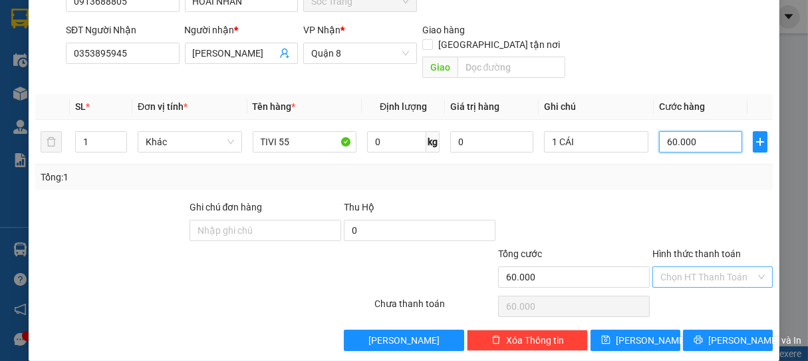
type input "60.000"
click at [681, 267] on input "Hình thức thanh toán" at bounding box center [709, 277] width 96 height 20
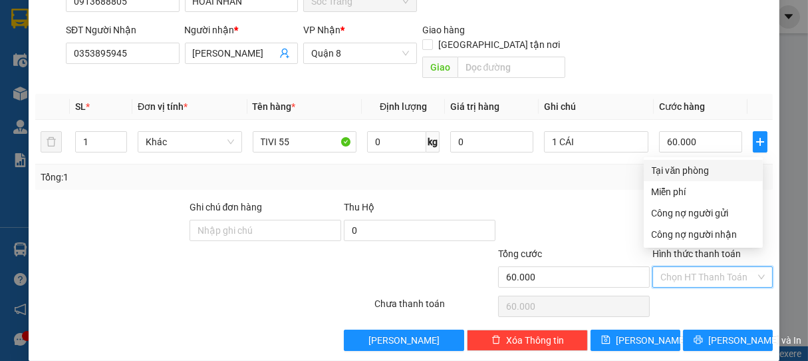
click at [683, 172] on div "Tại văn phòng" at bounding box center [703, 170] width 103 height 15
type input "0"
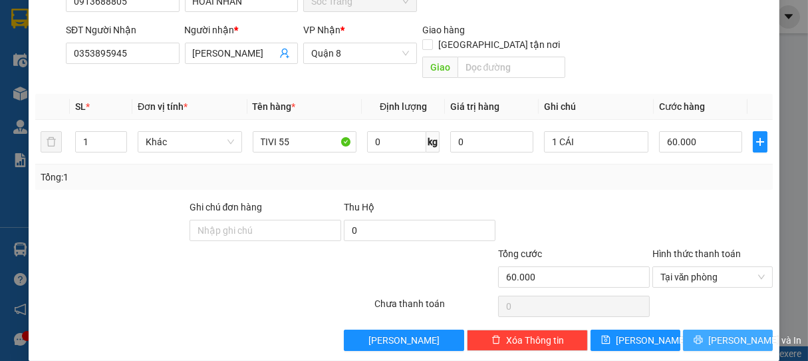
click at [727, 333] on span "[PERSON_NAME] và In" at bounding box center [754, 340] width 93 height 15
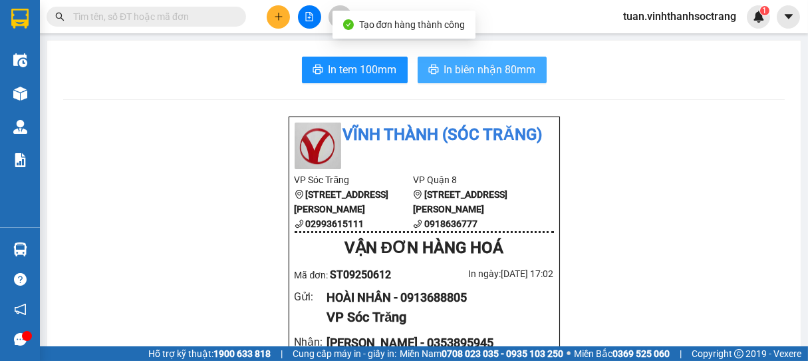
click at [501, 71] on span "In biên nhận 80mm" at bounding box center [490, 69] width 92 height 17
click at [494, 70] on span "In biên nhận 80mm" at bounding box center [490, 69] width 92 height 17
